Goal: Use online tool/utility: Utilize a website feature to perform a specific function

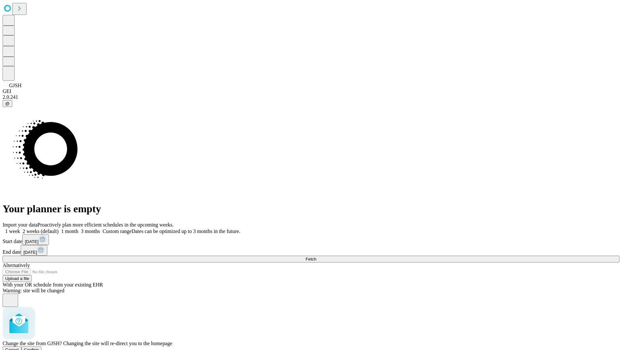
click at [39, 347] on span "Confirm" at bounding box center [31, 349] width 15 height 5
click at [78, 228] on label "1 month" at bounding box center [69, 231] width 20 height 6
click at [316, 257] on span "Fetch" at bounding box center [310, 259] width 11 height 5
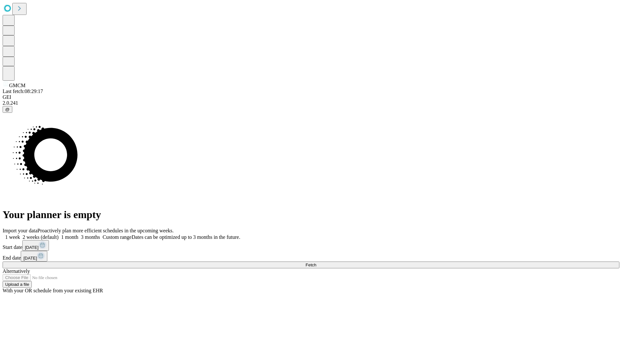
click at [78, 234] on label "1 month" at bounding box center [69, 237] width 20 height 6
click at [316, 262] on span "Fetch" at bounding box center [310, 264] width 11 height 5
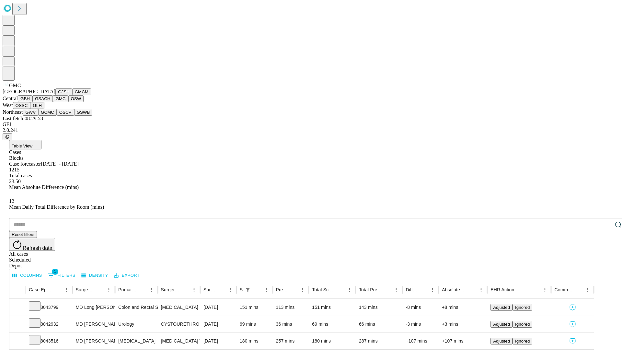
click at [68, 102] on button "OSW" at bounding box center [76, 98] width 16 height 7
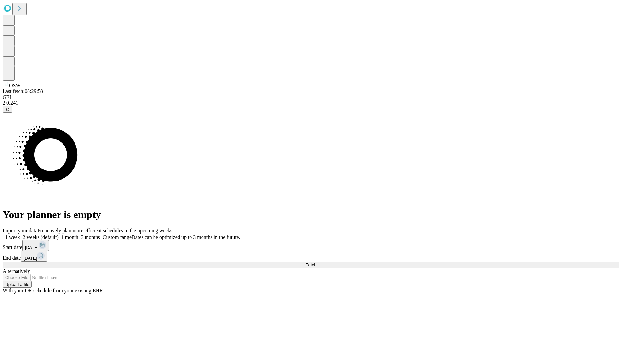
click at [78, 234] on label "1 month" at bounding box center [69, 237] width 20 height 6
click at [316, 262] on span "Fetch" at bounding box center [310, 264] width 11 height 5
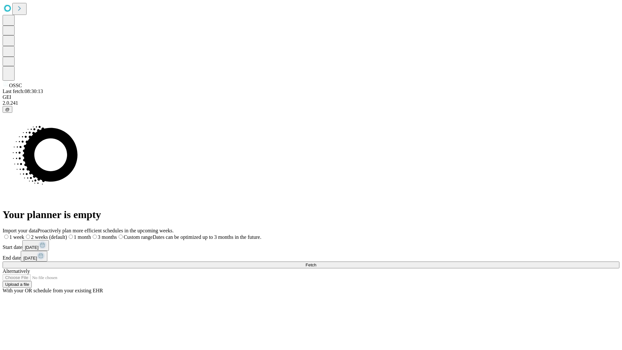
click at [316, 262] on span "Fetch" at bounding box center [310, 264] width 11 height 5
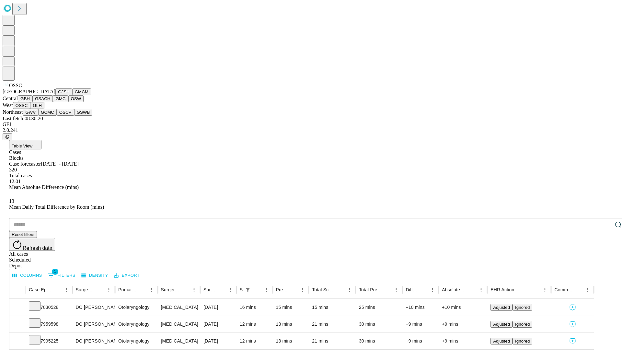
click at [44, 109] on button "GLH" at bounding box center [37, 105] width 14 height 7
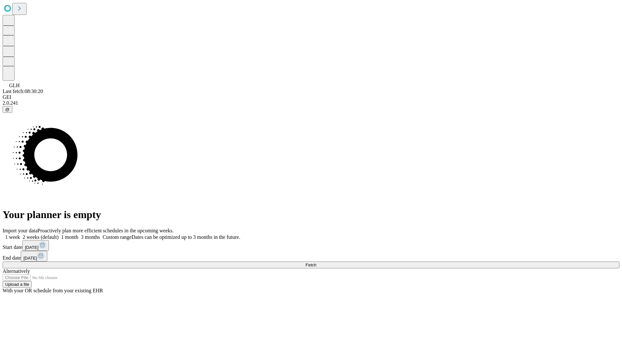
click at [78, 234] on label "1 month" at bounding box center [69, 237] width 20 height 6
click at [316, 262] on span "Fetch" at bounding box center [310, 264] width 11 height 5
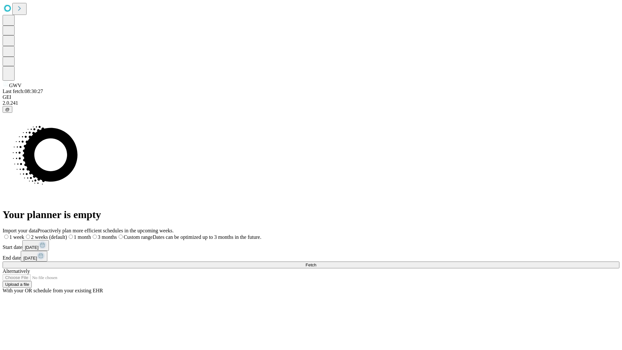
click at [91, 234] on label "1 month" at bounding box center [79, 237] width 24 height 6
click at [316, 262] on span "Fetch" at bounding box center [310, 264] width 11 height 5
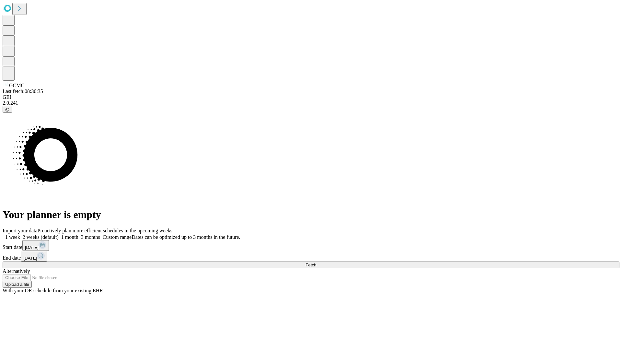
click at [316, 262] on span "Fetch" at bounding box center [310, 264] width 11 height 5
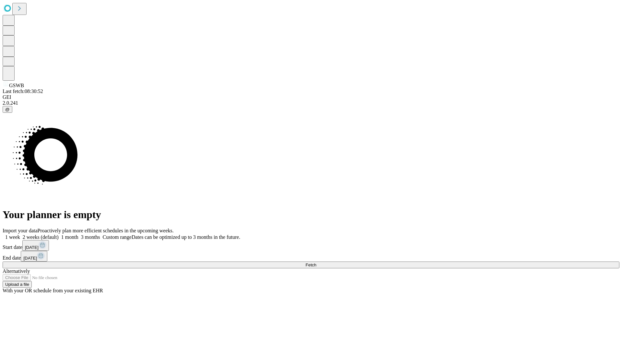
click at [78, 234] on label "1 month" at bounding box center [69, 237] width 20 height 6
click at [316, 262] on span "Fetch" at bounding box center [310, 264] width 11 height 5
